Goal: Communication & Community: Answer question/provide support

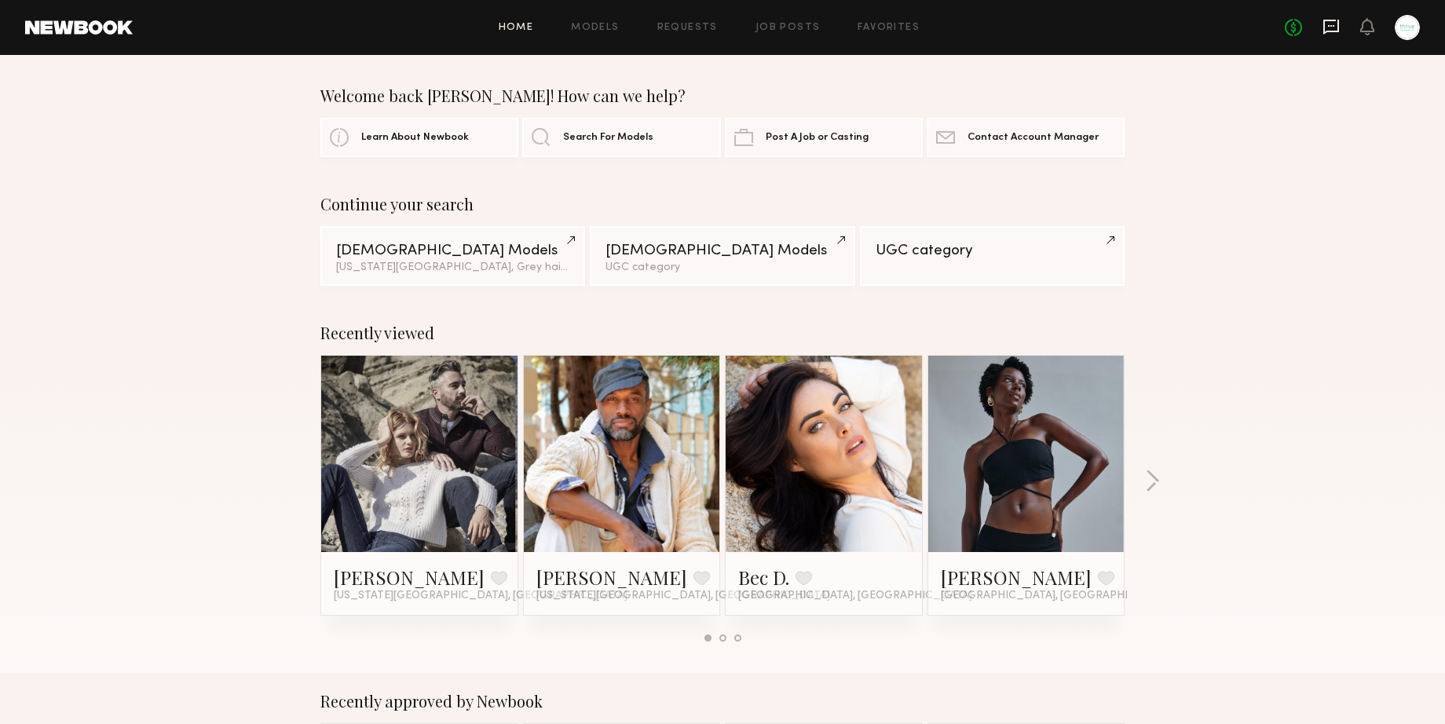
click at [1330, 22] on icon at bounding box center [1331, 26] width 17 height 17
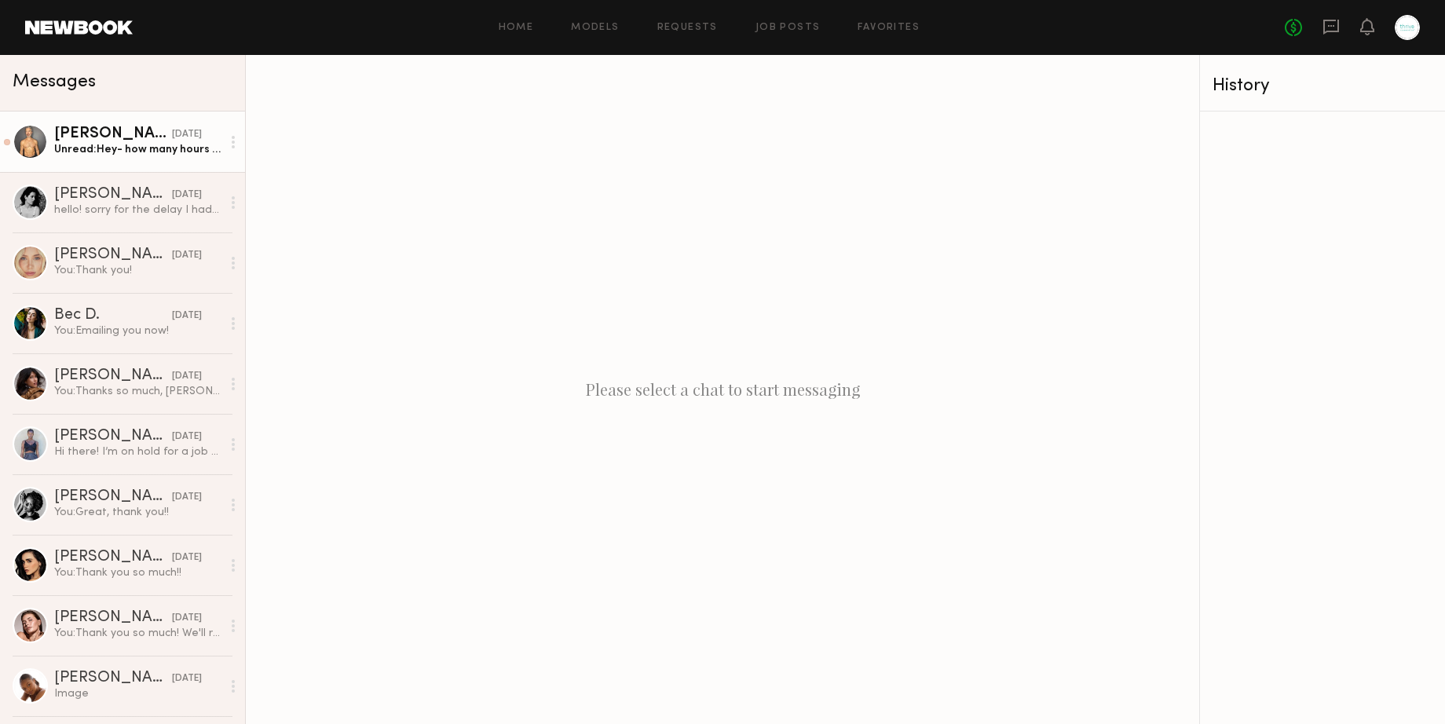
click at [172, 133] on div "[DATE]" at bounding box center [187, 134] width 30 height 15
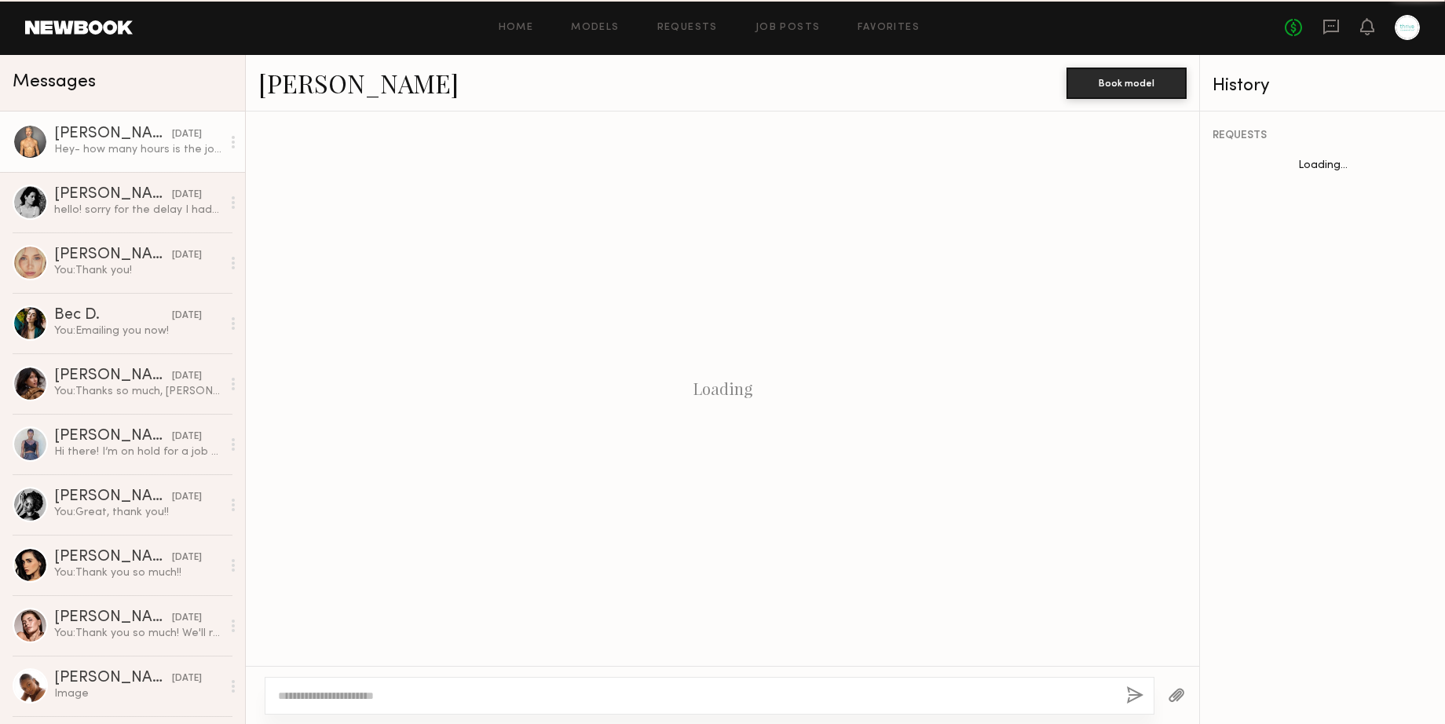
scroll to position [609, 0]
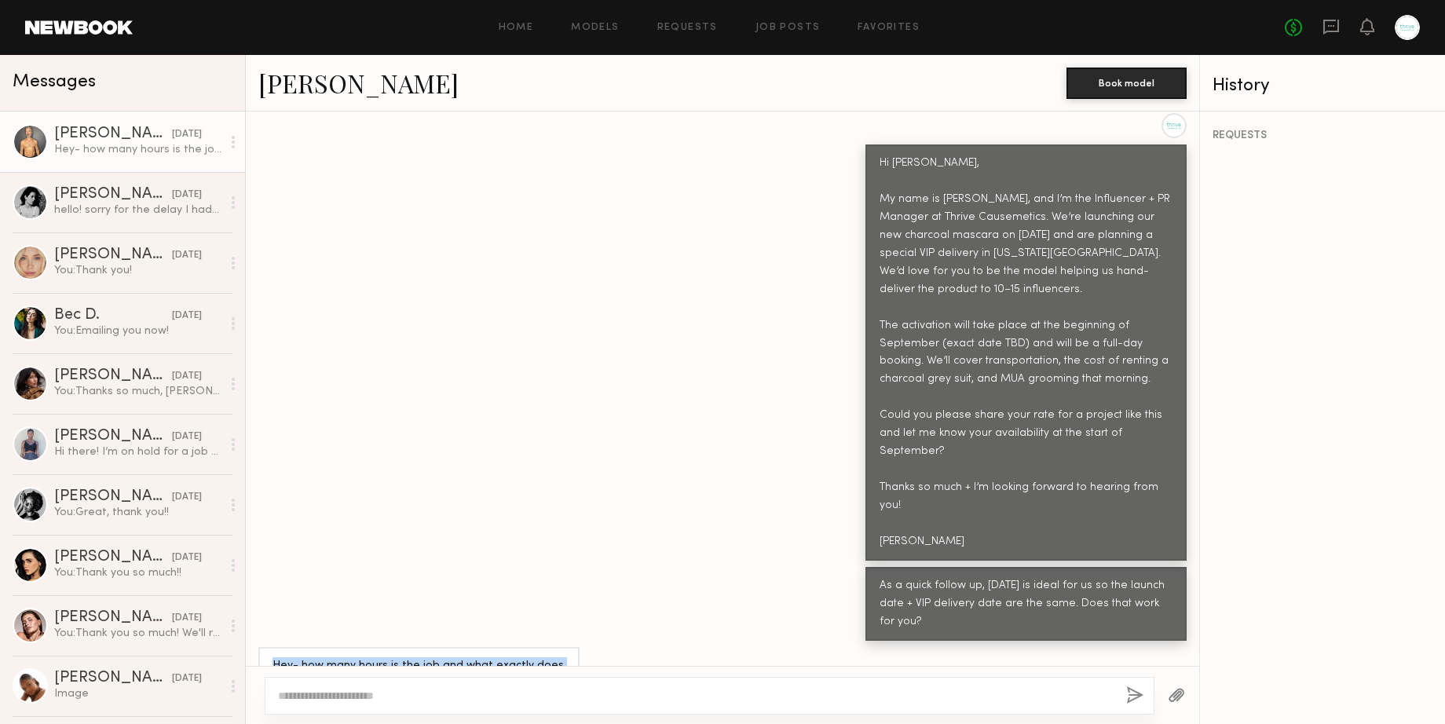
drag, startPoint x: 363, startPoint y: 633, endPoint x: 273, endPoint y: 602, distance: 95.6
click at [273, 657] on div "Hey- how many hours is the job and what exactly does it entail? My day rate is …" at bounding box center [419, 684] width 293 height 54
copy div "Hey- how many hours is the job and what exactly does it entail? My day rate is …"
click at [1195, 434] on div "Hi [PERSON_NAME], My name is [PERSON_NAME], and I’m the Influencer + PR Manager…" at bounding box center [723, 337] width 954 height 448
